Goal: Task Accomplishment & Management: Manage account settings

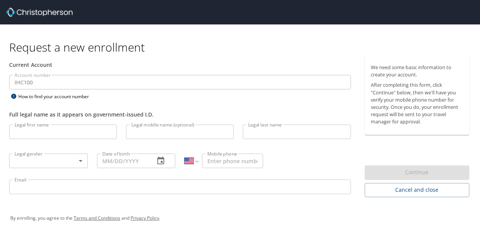
select select "US"
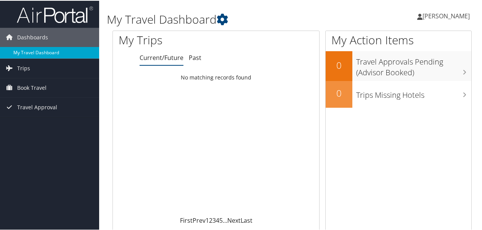
click at [33, 50] on link "My Travel Dashboard" at bounding box center [49, 51] width 99 height 11
click at [225, 20] on icon at bounding box center [222, 18] width 11 height 11
click at [423, 16] on span "[PERSON_NAME]" at bounding box center [446, 15] width 47 height 8
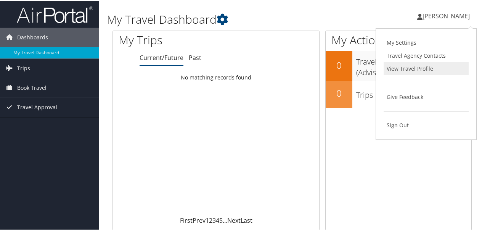
click at [402, 68] on link "View Travel Profile" at bounding box center [426, 67] width 85 height 13
